Goal: Check status: Check status

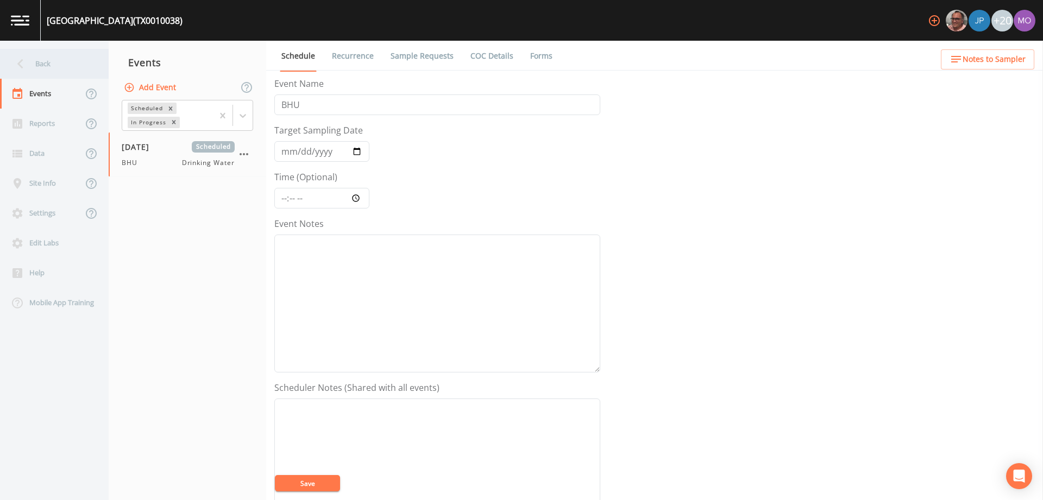
click at [57, 61] on div "Back" at bounding box center [49, 64] width 98 height 30
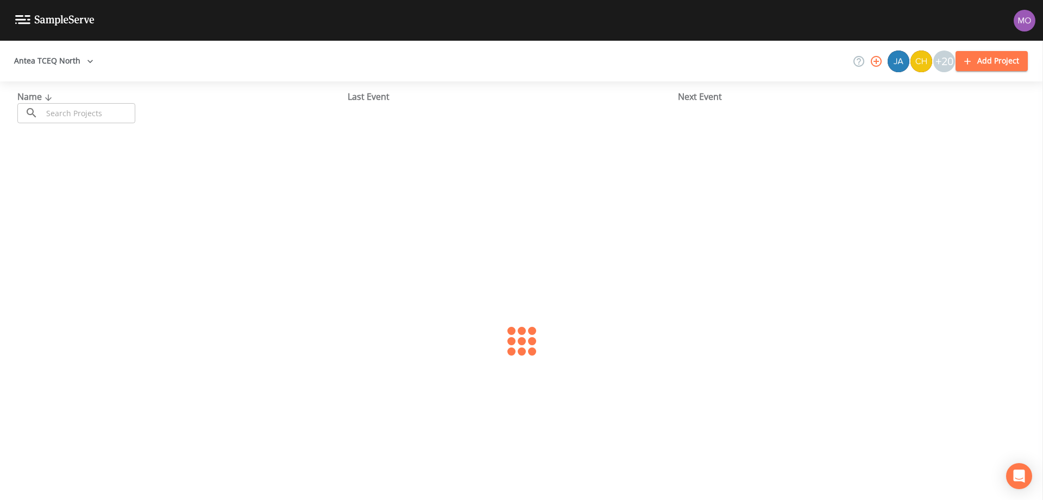
click at [106, 110] on input "text" at bounding box center [88, 113] width 93 height 20
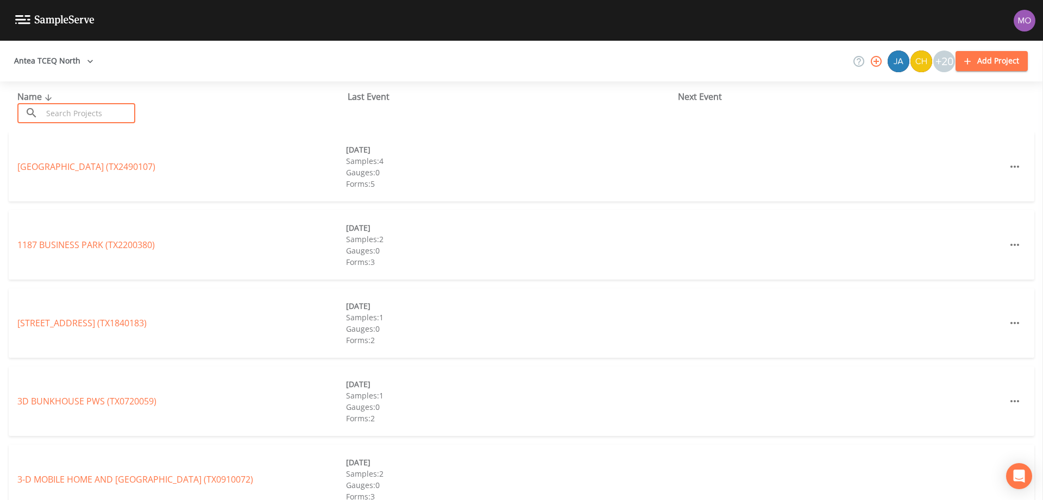
paste input "TX2520007"
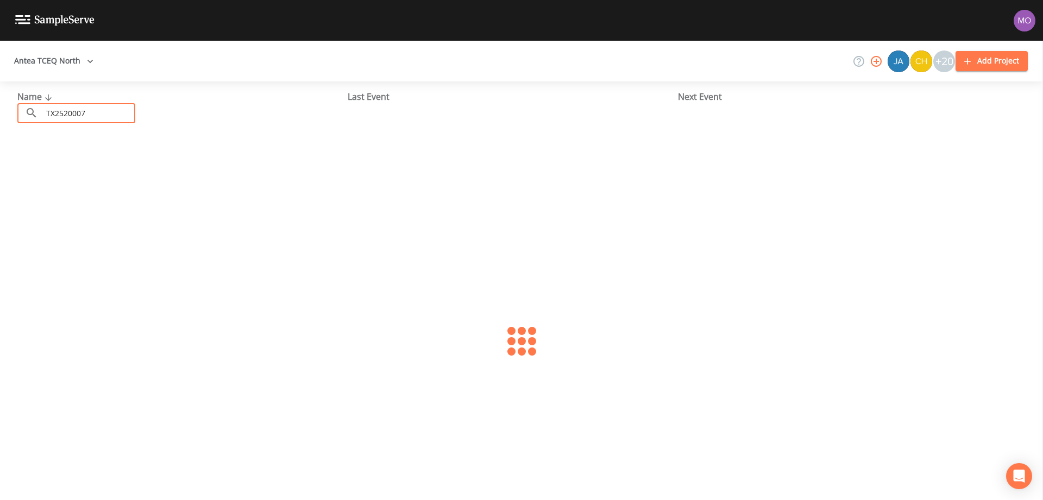
type input "TX2520007"
click at [99, 174] on div "FORT [PERSON_NAME] WSC (TX2520007) [DATE] Samples: 3 Gauges: 0 Forms: 4 [DATE] …" at bounding box center [522, 167] width 1026 height 70
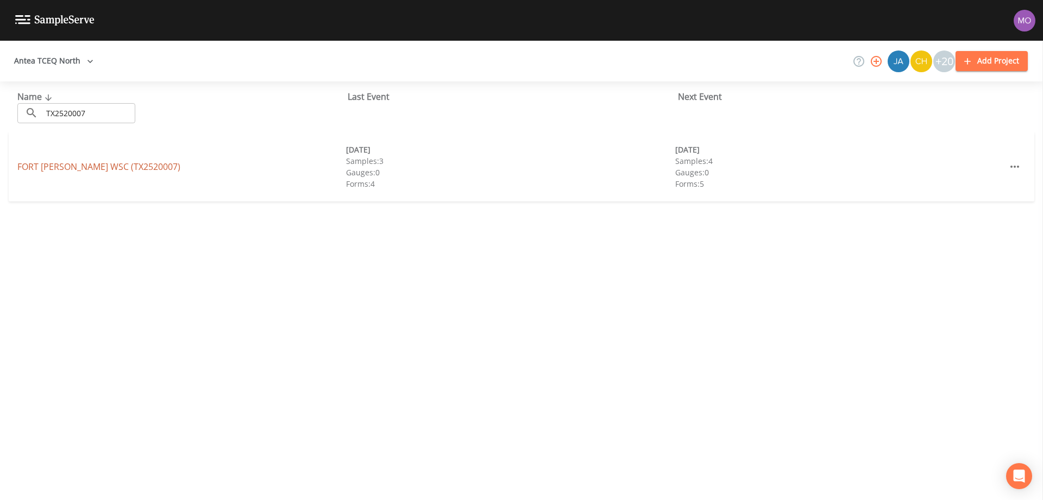
click at [97, 167] on link "FORT [PERSON_NAME] WSC (TX2520007)" at bounding box center [98, 167] width 163 height 12
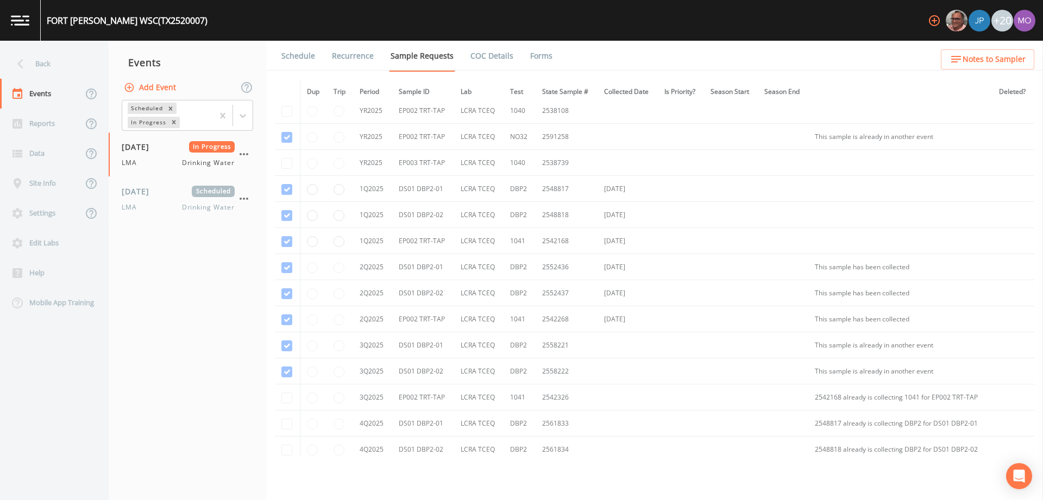
scroll to position [398, 0]
click at [79, 67] on div "Back" at bounding box center [49, 64] width 98 height 30
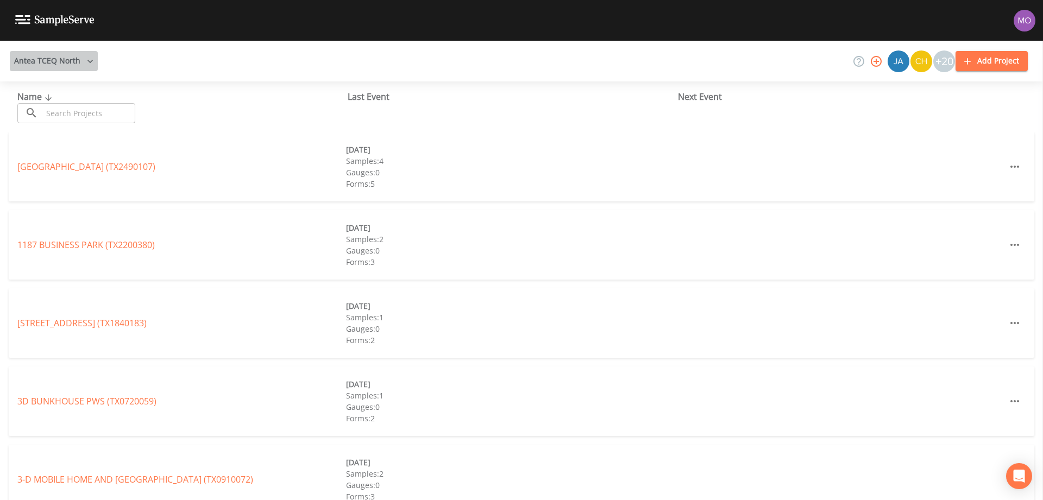
click at [62, 63] on button "Antea TCEQ North" at bounding box center [54, 61] width 88 height 20
click at [121, 105] on div at bounding box center [521, 250] width 1043 height 500
click at [117, 119] on input "text" at bounding box center [88, 113] width 93 height 20
paste input "TX2200063"
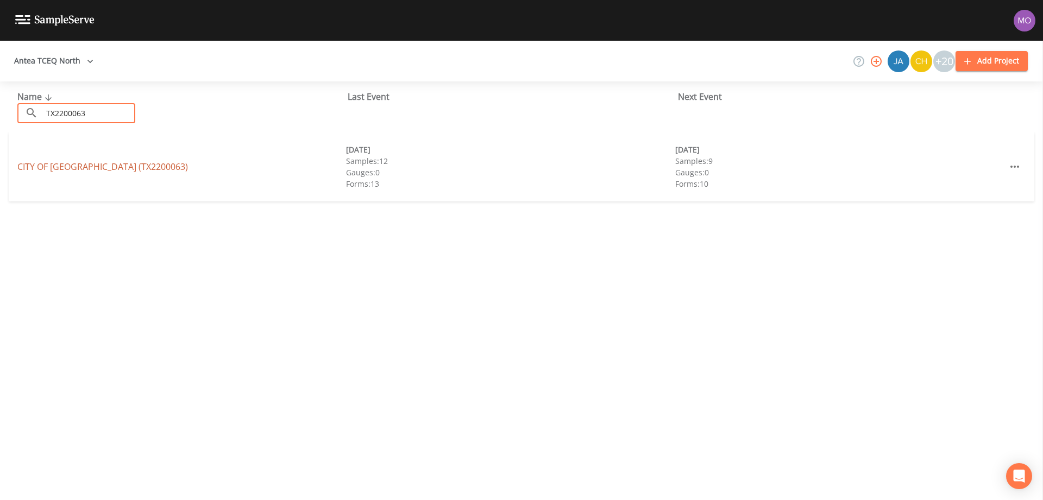
type input "TX2200063"
click at [123, 165] on link "CITY OF [GEOGRAPHIC_DATA] (TX2200063)" at bounding box center [102, 167] width 171 height 12
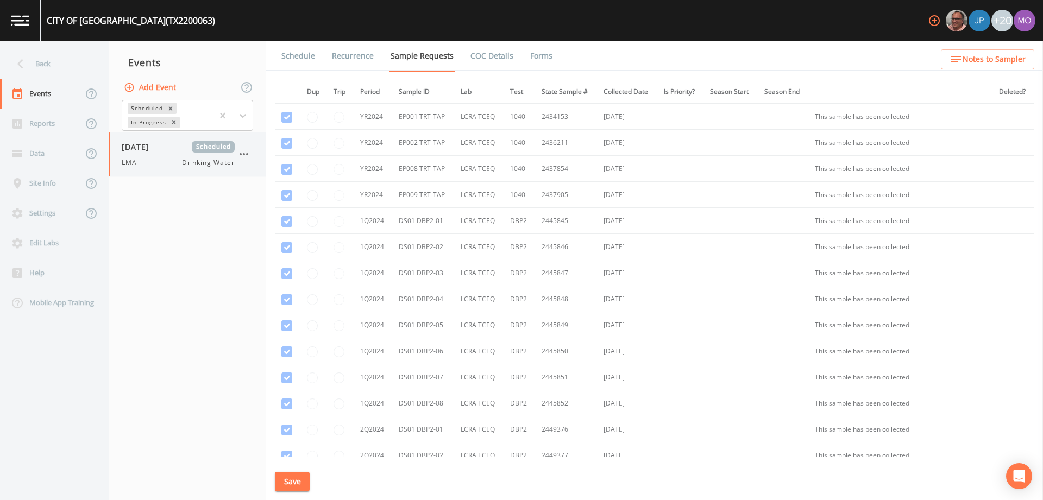
click at [147, 162] on div "LMA Drinking Water" at bounding box center [178, 163] width 113 height 10
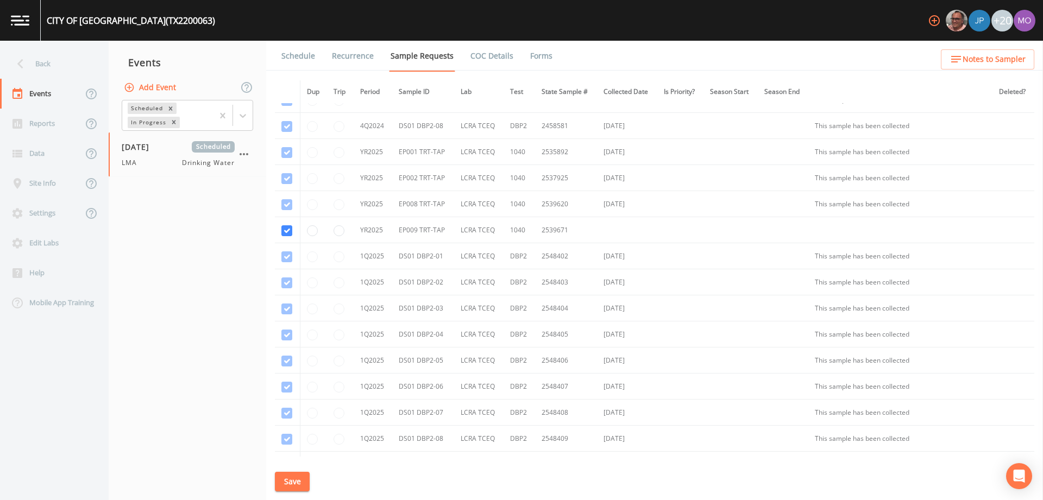
scroll to position [900, 0]
click at [299, 477] on button "Save" at bounding box center [292, 482] width 35 height 20
